Goal: Task Accomplishment & Management: Complete application form

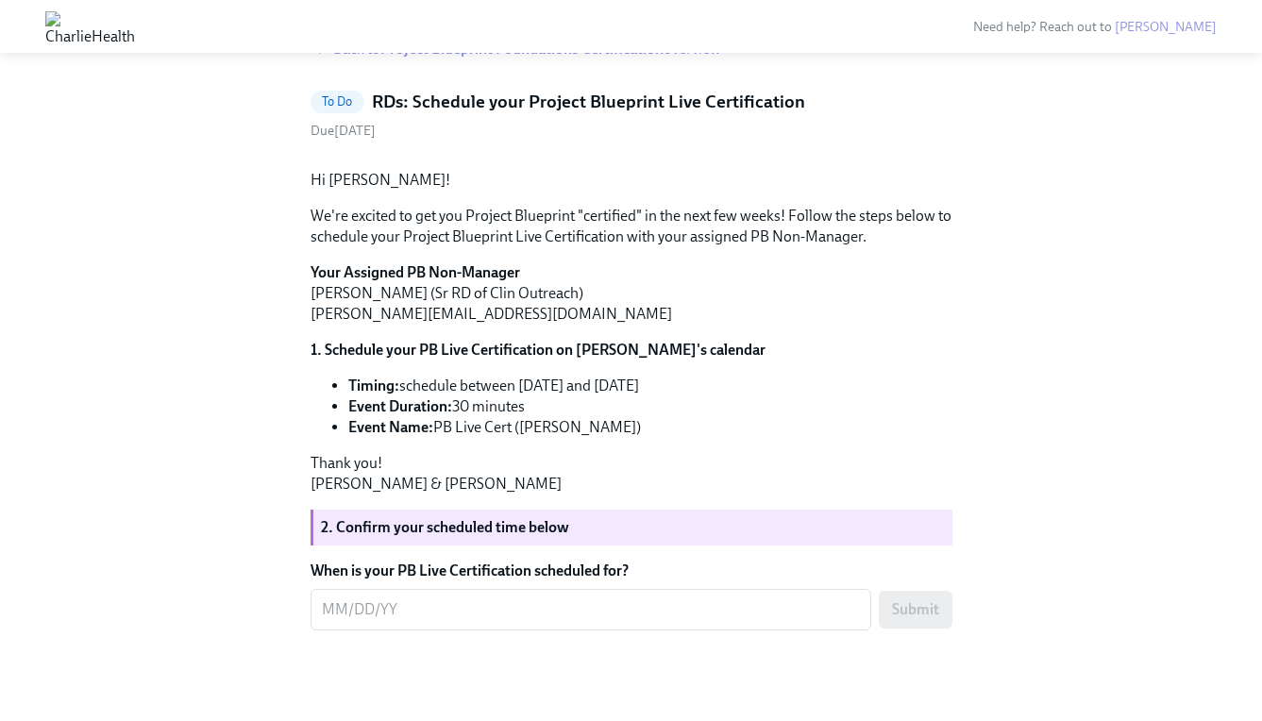
scroll to position [174, 0]
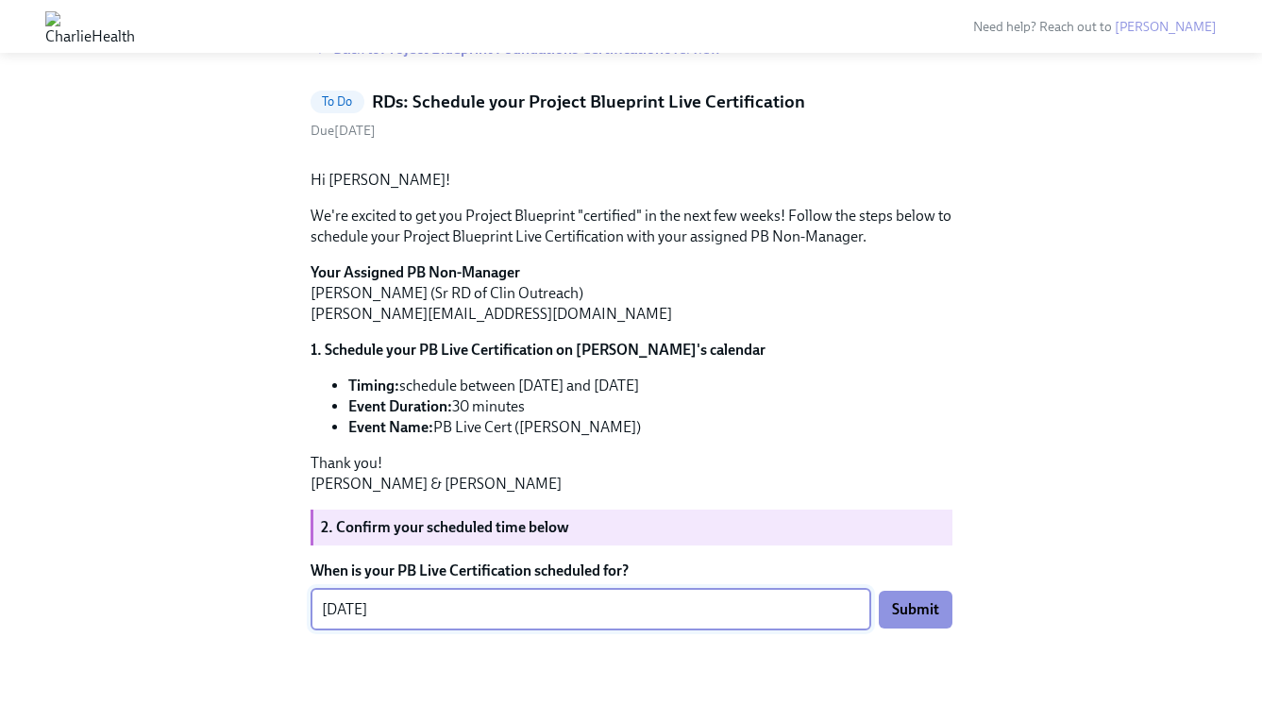
type textarea "[DATE]"
click at [906, 626] on form "When is your PB Live Certification scheduled for? [DATE] x ​ Submit" at bounding box center [631, 595] width 642 height 70
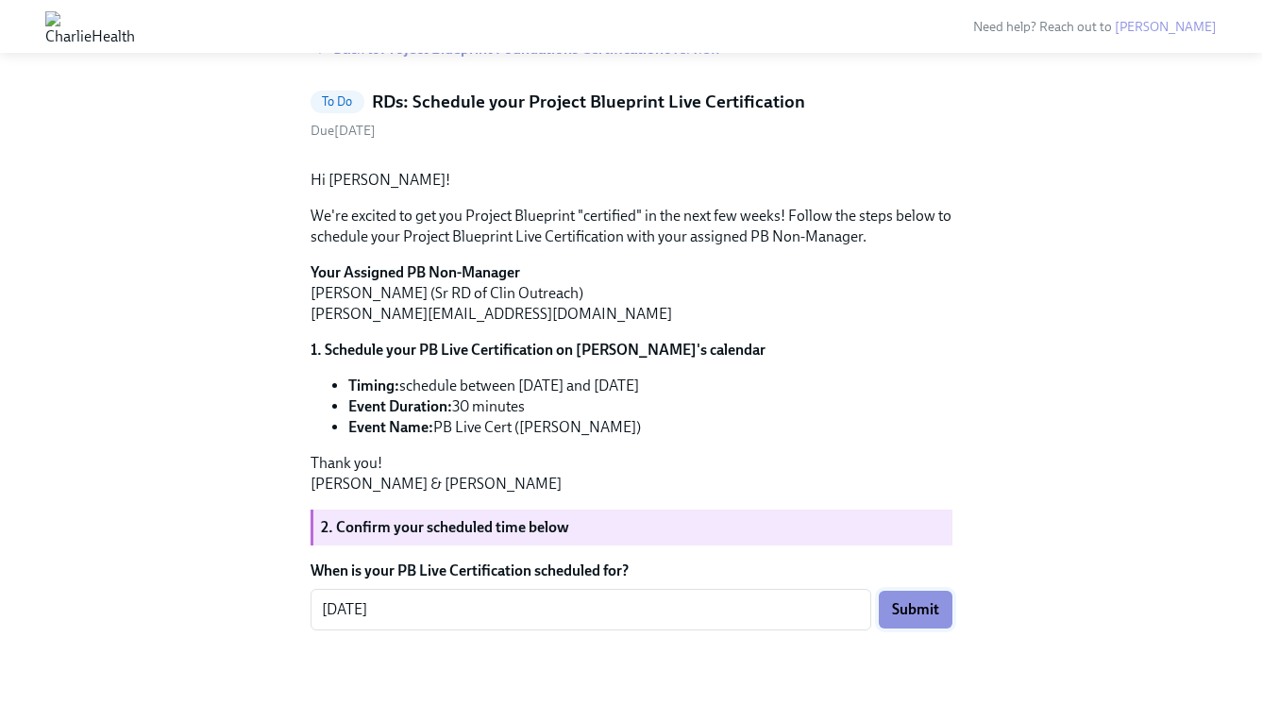
click at [911, 619] on span "Submit" at bounding box center [915, 609] width 47 height 19
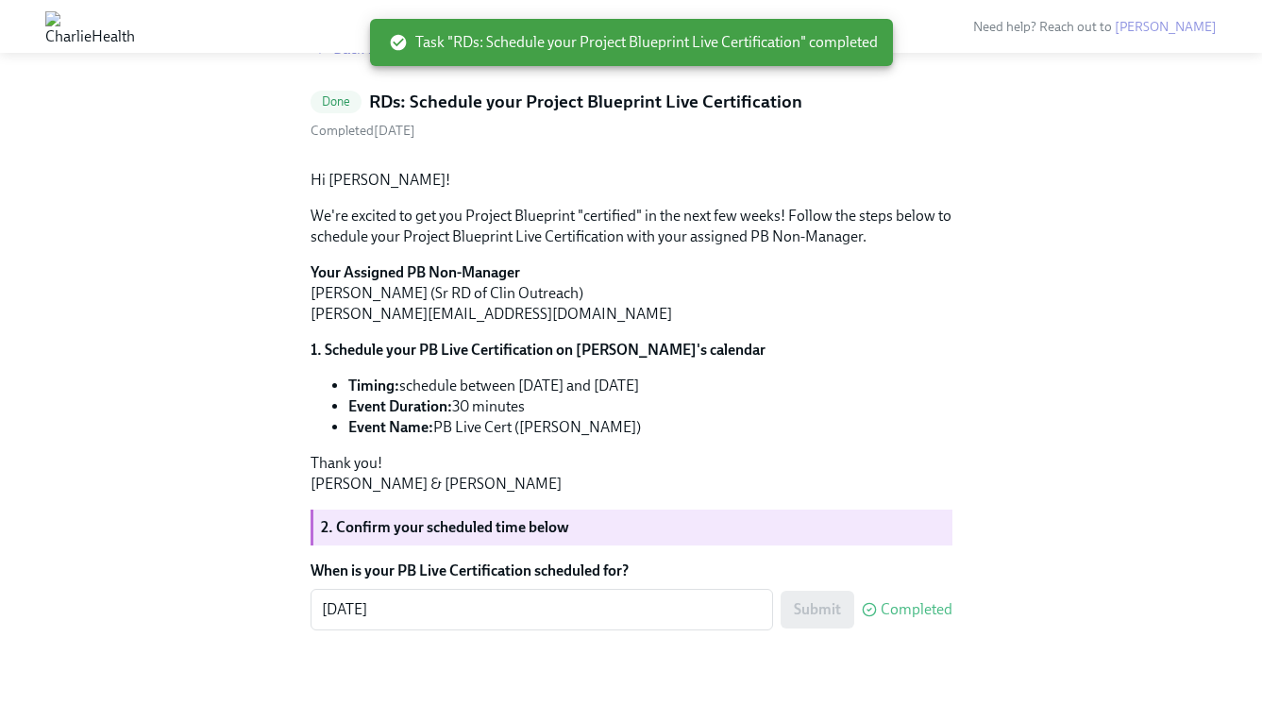
scroll to position [0, 0]
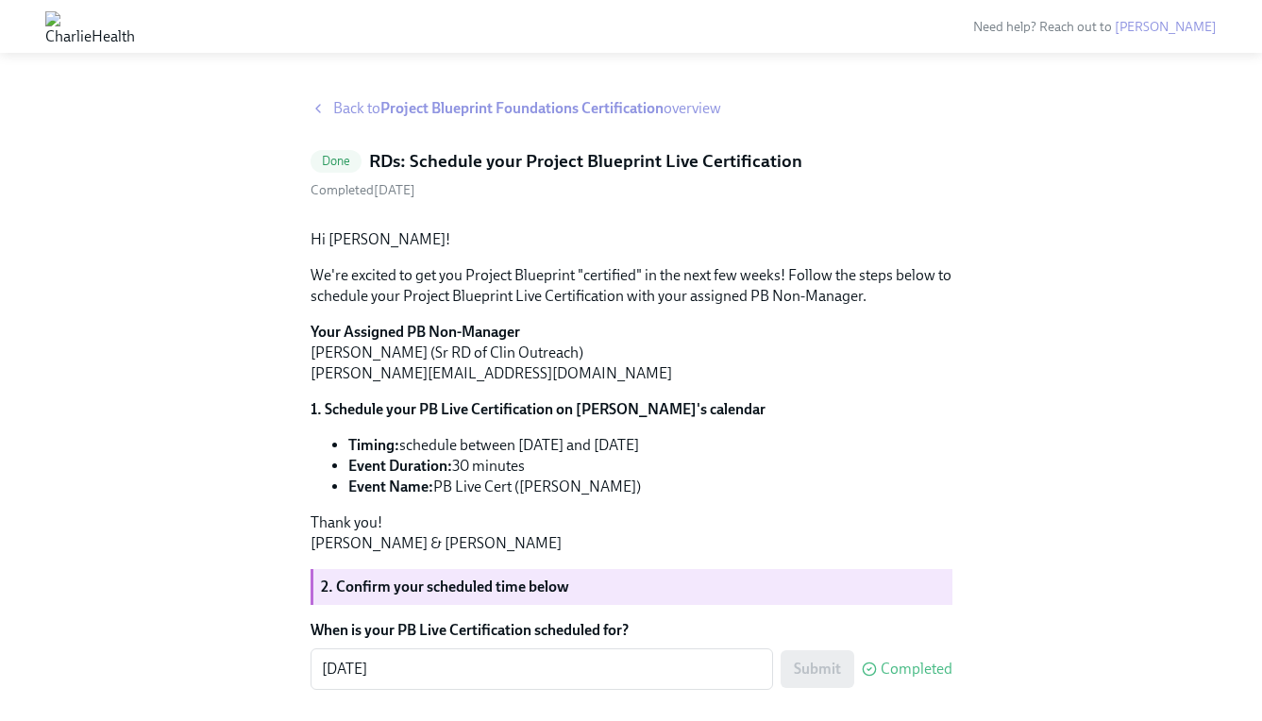
click at [375, 110] on span "Back to Project Blueprint Foundations Certification overview" at bounding box center [527, 108] width 388 height 21
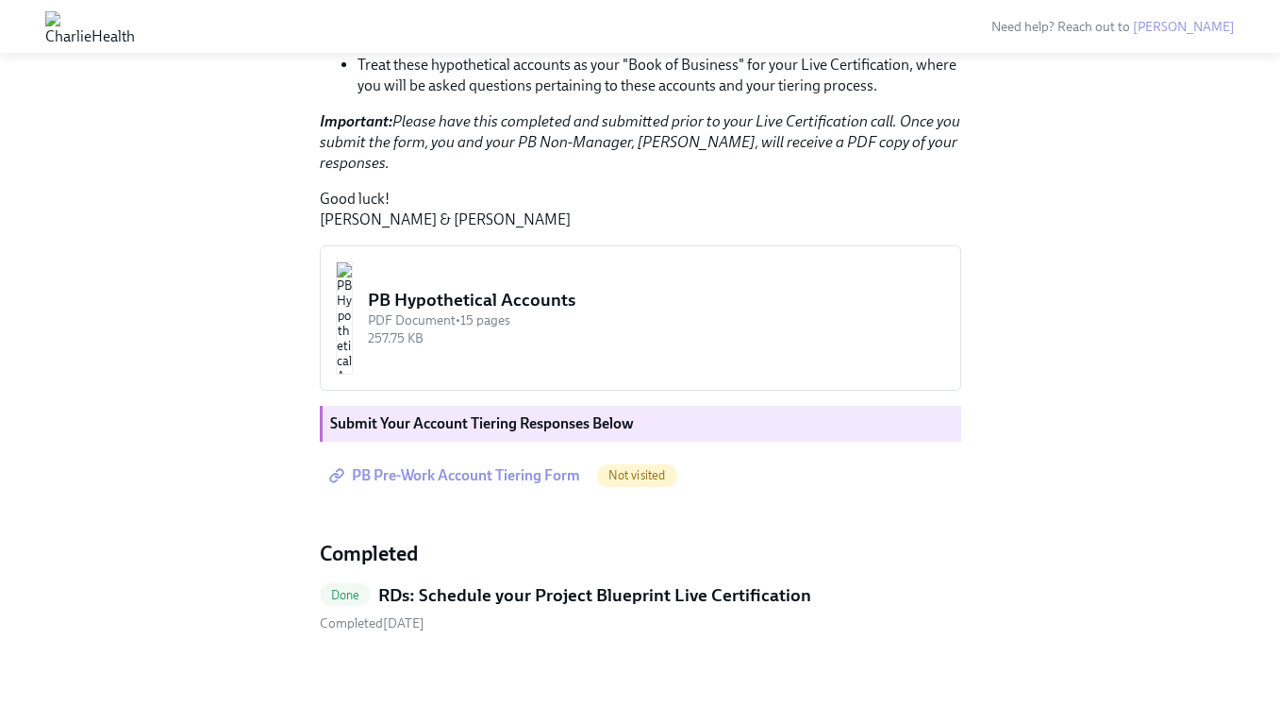
scroll to position [1544, 0]
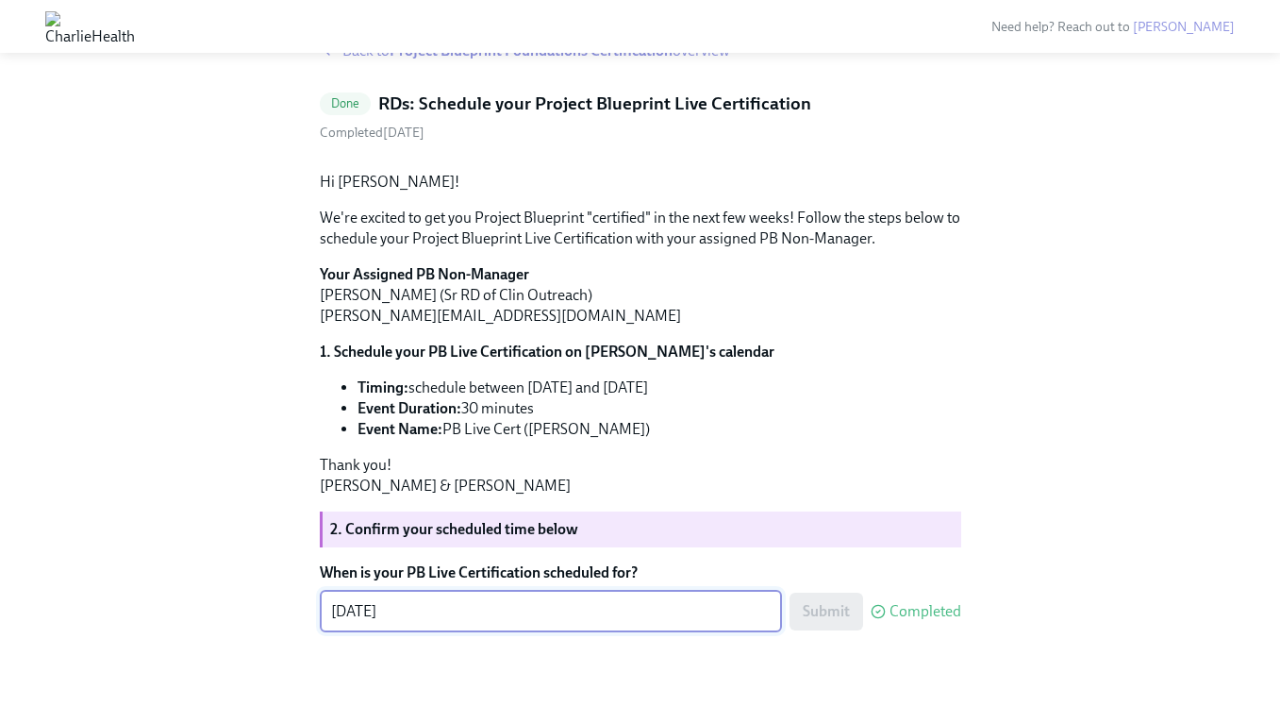
scroll to position [212, 0]
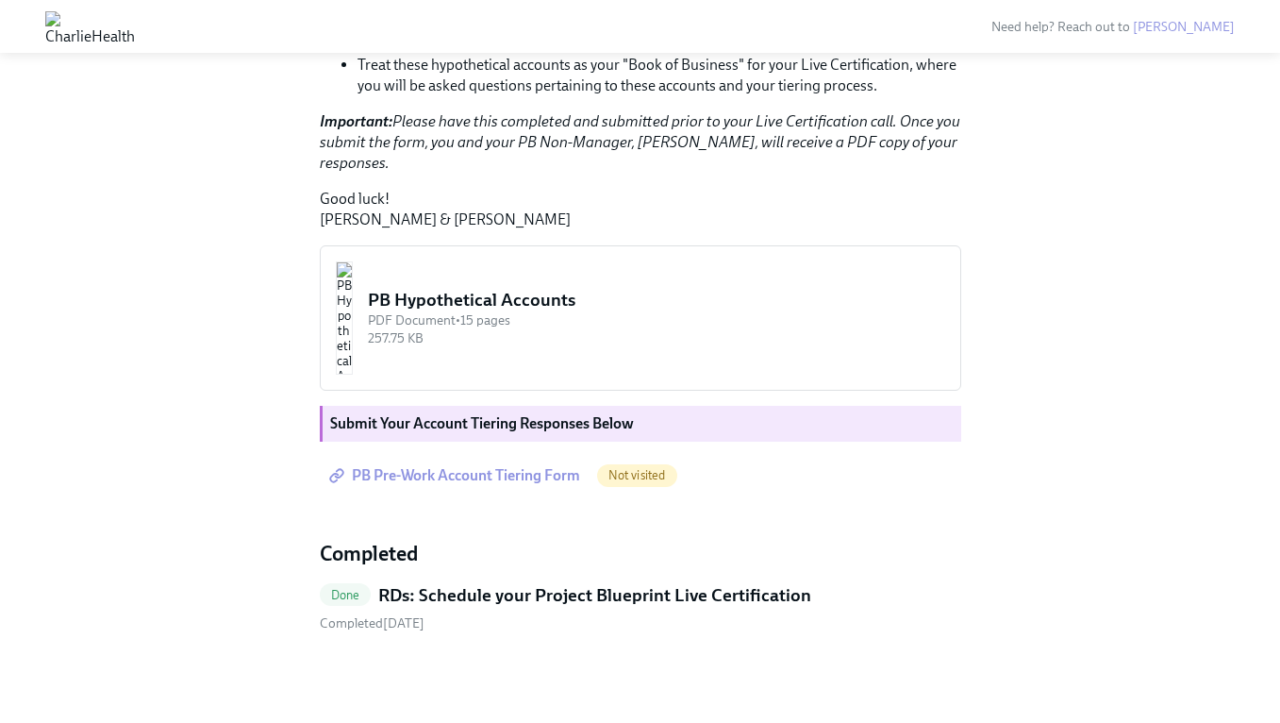
click at [432, 476] on span "PB Pre-Work Account Tiering Form" at bounding box center [456, 475] width 247 height 19
